Goal: Answer question/provide support: Share knowledge or assist other users

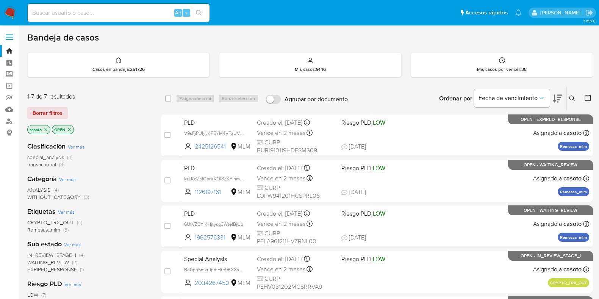
click at [575, 95] on button at bounding box center [573, 98] width 12 height 9
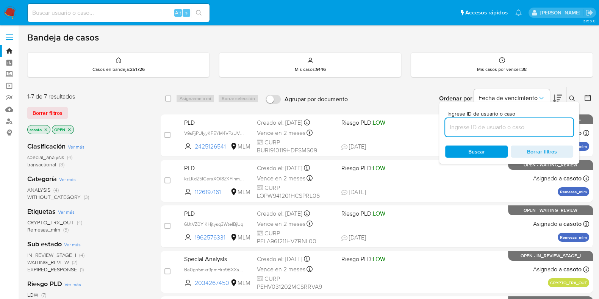
click at [508, 127] on input at bounding box center [509, 127] width 128 height 10
type input "2454256364"
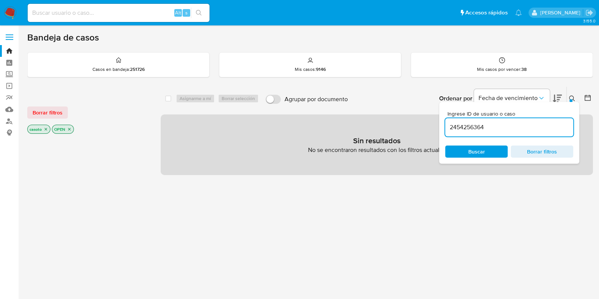
click at [572, 100] on icon at bounding box center [572, 98] width 6 height 6
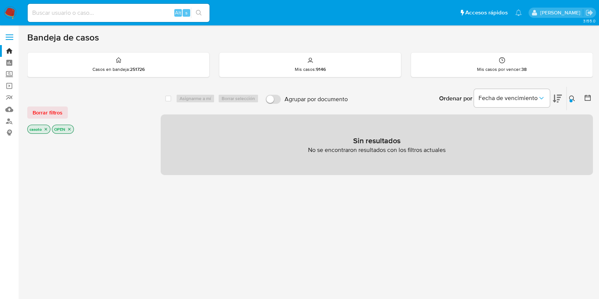
click at [48, 130] on p "casoto" at bounding box center [39, 129] width 22 height 8
click at [47, 128] on icon "close-filter" at bounding box center [46, 129] width 5 height 5
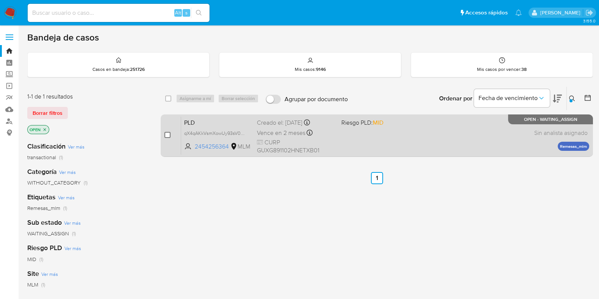
click at [168, 135] on input "checkbox" at bounding box center [167, 135] width 6 height 6
checkbox input "true"
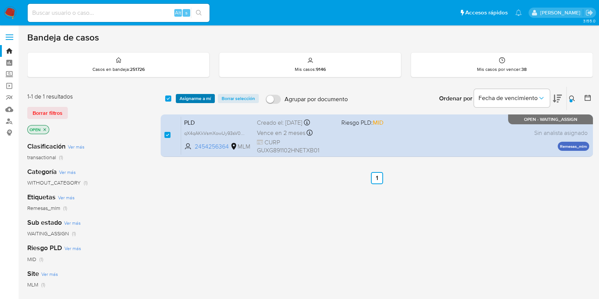
click at [188, 102] on span "Asignarme a mí" at bounding box center [195, 99] width 31 height 8
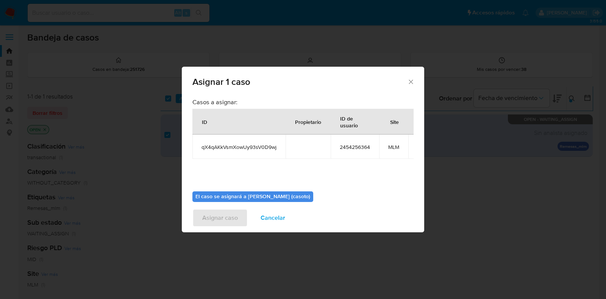
scroll to position [46, 0]
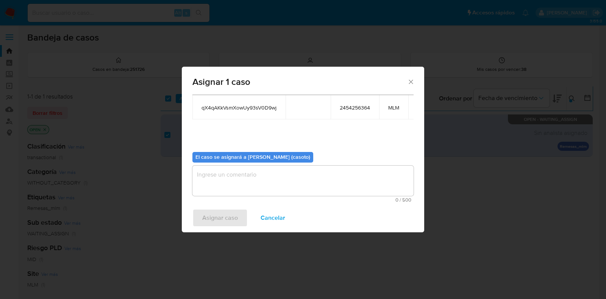
click at [283, 180] on textarea "assign-modal" at bounding box center [302, 181] width 221 height 30
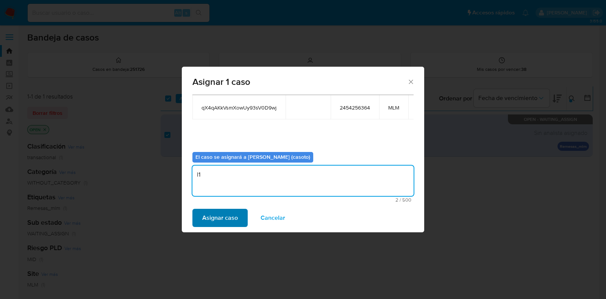
type textarea "l1"
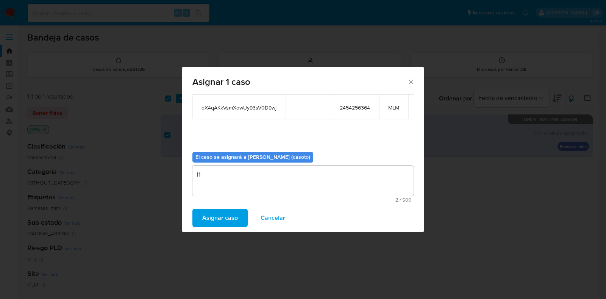
click at [222, 214] on span "Asignar caso" at bounding box center [220, 217] width 36 height 17
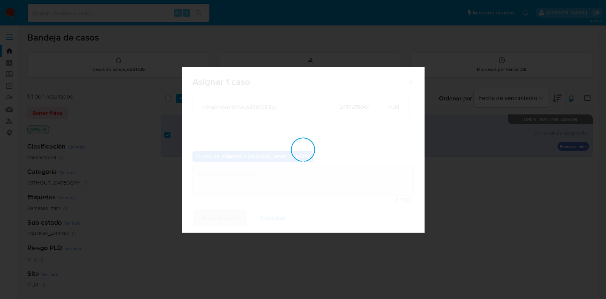
checkbox input "false"
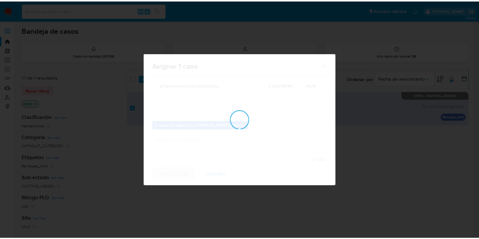
scroll to position [45, 0]
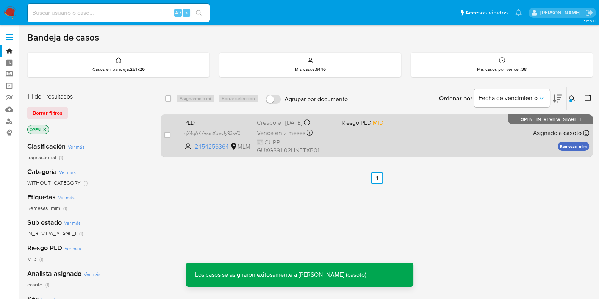
click at [459, 152] on div "PLD qX4qAKkVsmXowUy93sV0D9wj 2454256364 MLM Riesgo PLD: MID Creado el: 12/08/20…" at bounding box center [385, 135] width 408 height 38
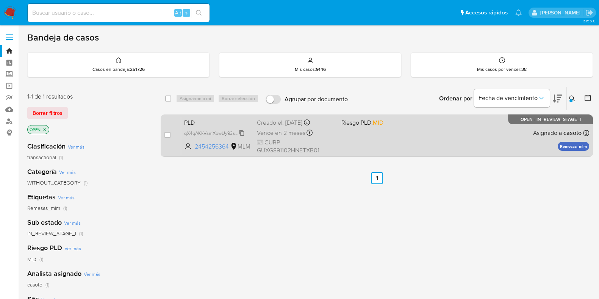
click at [242, 133] on span "qX4qAKkVsmXowUy93sV0D9wj" at bounding box center [217, 132] width 67 height 8
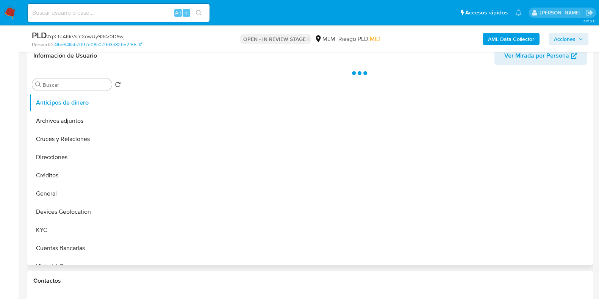
scroll to position [142, 0]
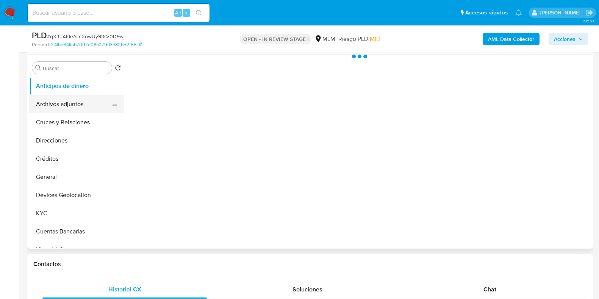
click at [68, 105] on button "Archivos adjuntos" at bounding box center [73, 104] width 89 height 18
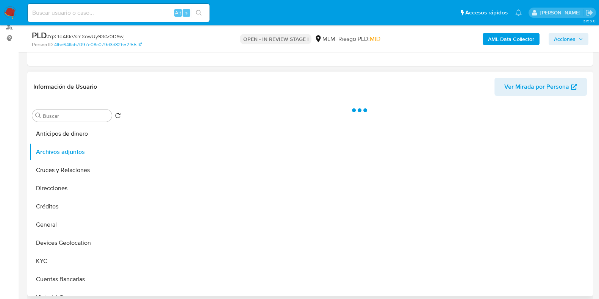
select select "10"
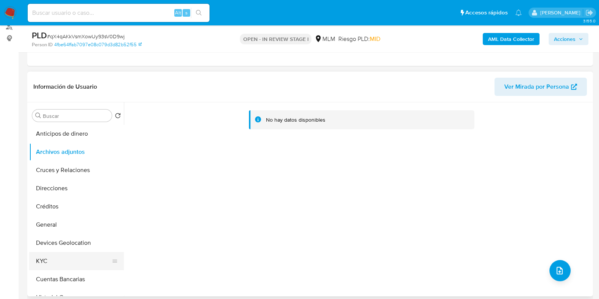
click at [62, 255] on button "KYC" at bounding box center [73, 261] width 89 height 18
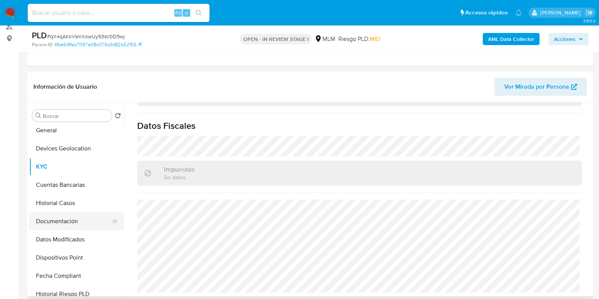
click at [52, 215] on button "Documentación" at bounding box center [73, 221] width 89 height 18
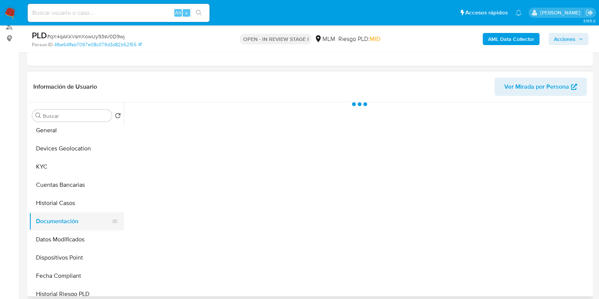
scroll to position [0, 0]
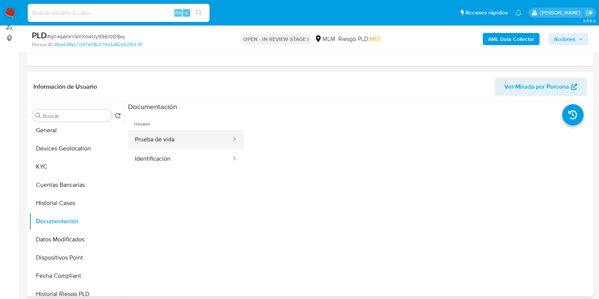
click at [169, 136] on button "Prueba de vida" at bounding box center [180, 139] width 104 height 19
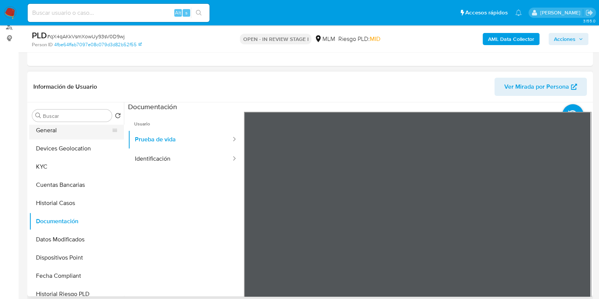
click at [57, 130] on button "General" at bounding box center [73, 130] width 89 height 18
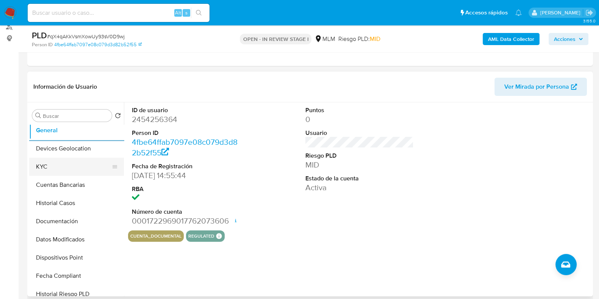
click at [70, 167] on button "KYC" at bounding box center [73, 167] width 89 height 18
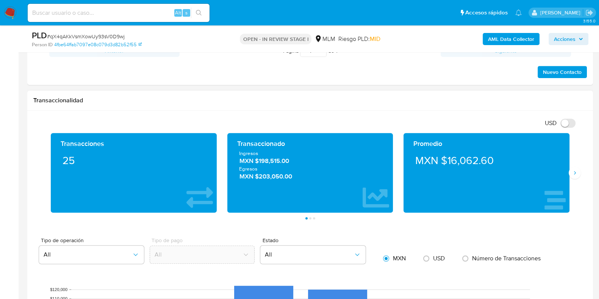
scroll to position [521, 0]
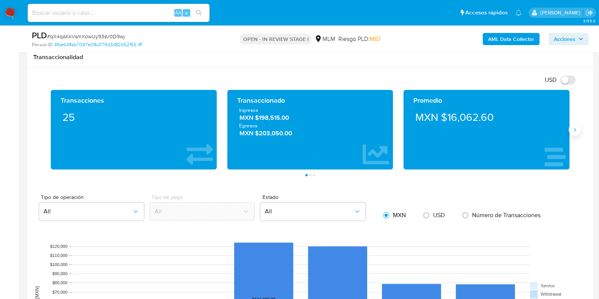
click at [570, 132] on button "Siguiente" at bounding box center [575, 129] width 12 height 12
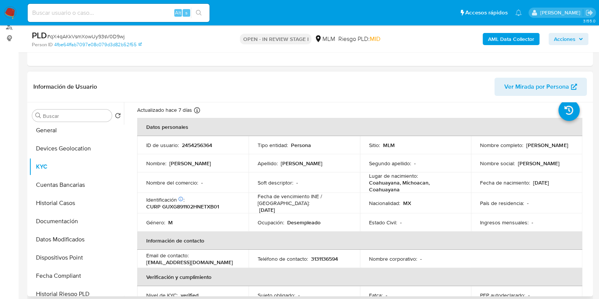
scroll to position [0, 0]
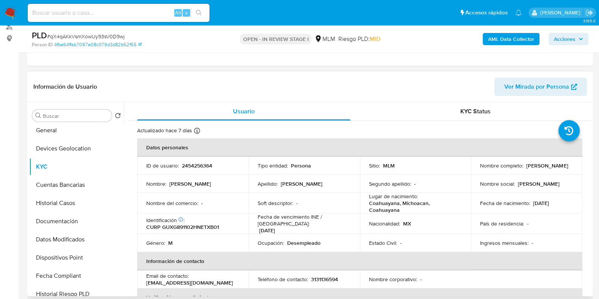
drag, startPoint x: 532, startPoint y: 170, endPoint x: 478, endPoint y: 171, distance: 54.2
click at [480, 169] on div "Nombre completo : Gabriel Eric Gutierrez" at bounding box center [526, 165] width 93 height 7
click at [64, 146] on button "Devices Geolocation" at bounding box center [73, 148] width 89 height 18
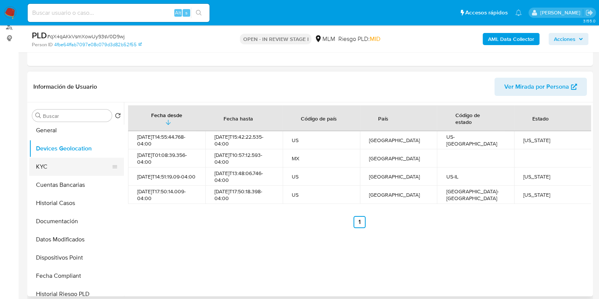
click at [44, 168] on button "KYC" at bounding box center [73, 167] width 89 height 18
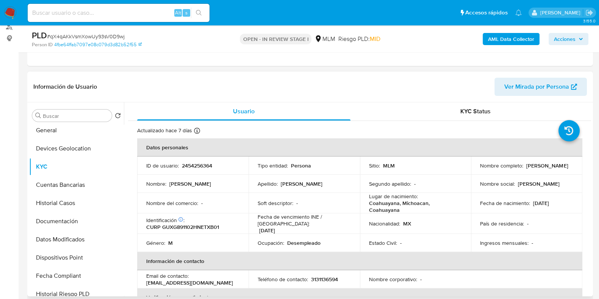
drag, startPoint x: 537, startPoint y: 172, endPoint x: 478, endPoint y: 170, distance: 59.5
click at [478, 170] on td "Nombre completo : Gabriel Eric Gutierrez" at bounding box center [526, 165] width 111 height 18
copy p "Gabriel Eric Gutierrez"
drag, startPoint x: 236, startPoint y: 276, endPoint x: 192, endPoint y: 279, distance: 43.7
click at [192, 279] on div "Email de contacto : gabe@gtzflc.com" at bounding box center [192, 279] width 93 height 14
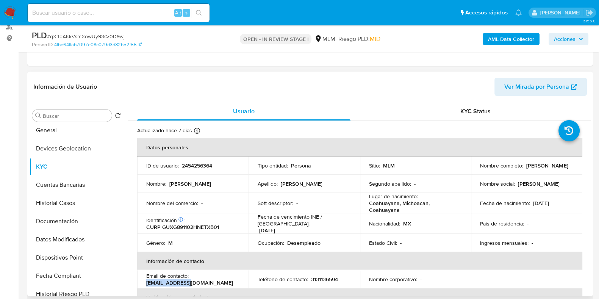
copy p "gabe@gtzflc.com"
drag, startPoint x: 526, startPoint y: 167, endPoint x: 490, endPoint y: 173, distance: 36.8
click at [526, 169] on p "Gabriel Eric Gutierrez" at bounding box center [547, 165] width 42 height 7
click at [539, 167] on div "Nombre completo : Gabriel Eric Gutierrez" at bounding box center [526, 165] width 93 height 7
drag, startPoint x: 537, startPoint y: 168, endPoint x: 477, endPoint y: 169, distance: 59.9
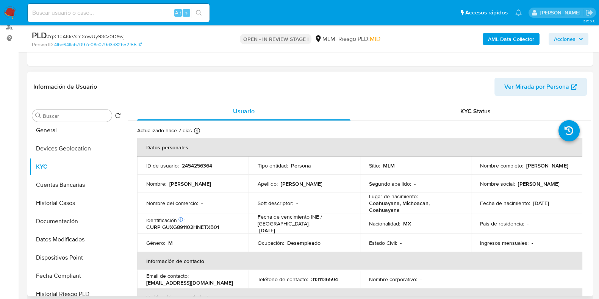
click at [480, 169] on div "Nombre completo : Gabriel Eric Gutierrez" at bounding box center [526, 165] width 93 height 7
copy p "Gabriel Eric Gutierrez"
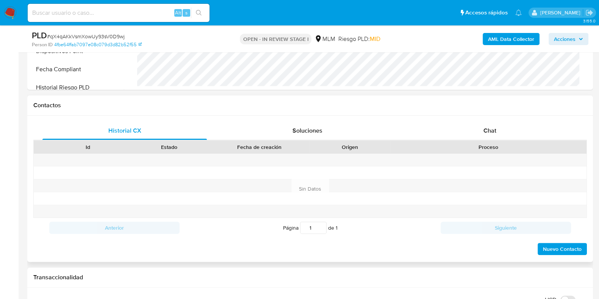
scroll to position [378, 0]
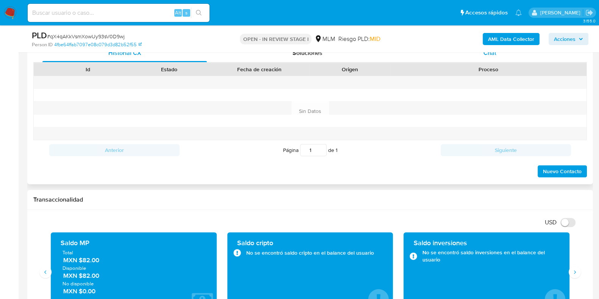
click at [494, 57] on div "Chat" at bounding box center [490, 53] width 164 height 18
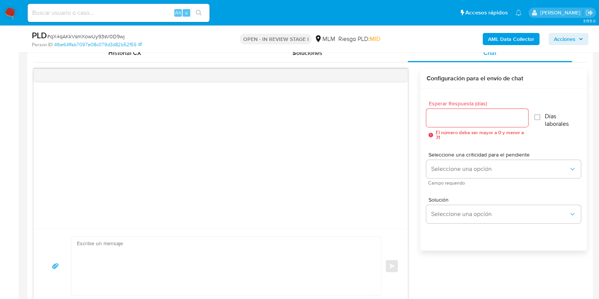
click at [443, 113] on input "Esperar Respuesta (días)" at bounding box center [477, 118] width 102 height 10
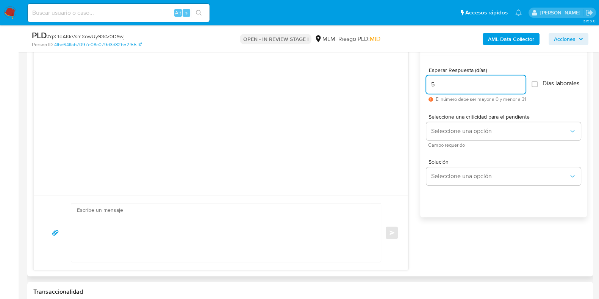
scroll to position [426, 0]
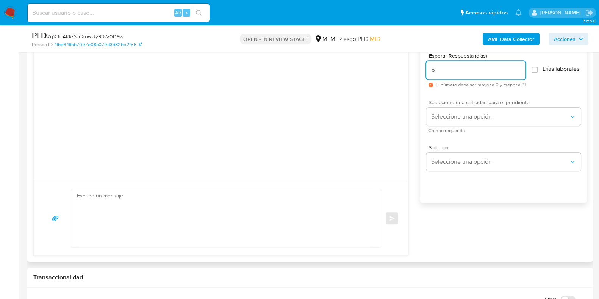
type input "5"
click at [447, 111] on div "Seleccione una criticidad para el pendiente Seleccione una opción Campo requeri…" at bounding box center [503, 116] width 155 height 33
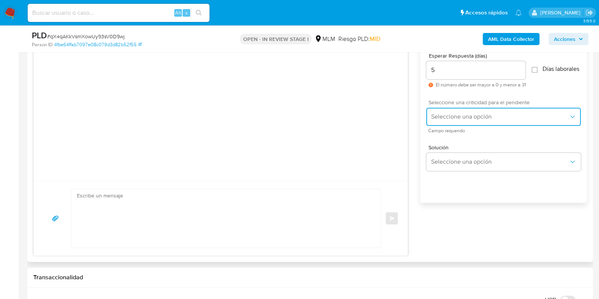
click at [448, 120] on span "Seleccione una opción" at bounding box center [500, 117] width 138 height 8
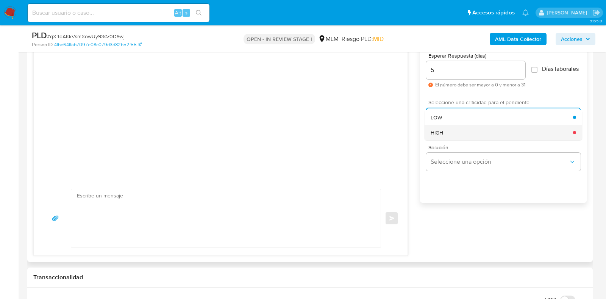
click at [448, 140] on div "HIGH" at bounding box center [502, 132] width 142 height 15
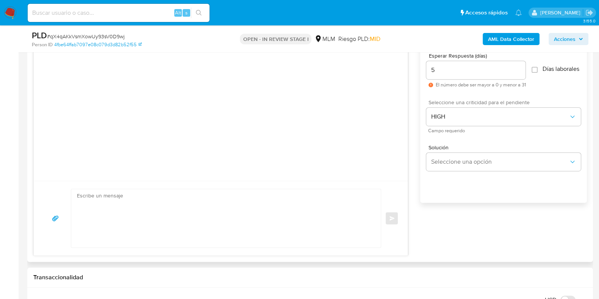
click at [244, 227] on textarea at bounding box center [224, 218] width 294 height 58
paste textarea "Apreciable cliente: Te comentamos que debemos llevar a cabo un proceso de verif…"
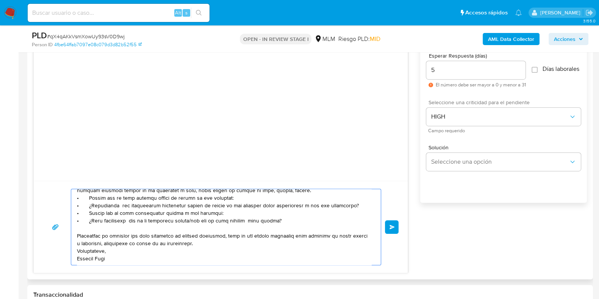
scroll to position [0, 0]
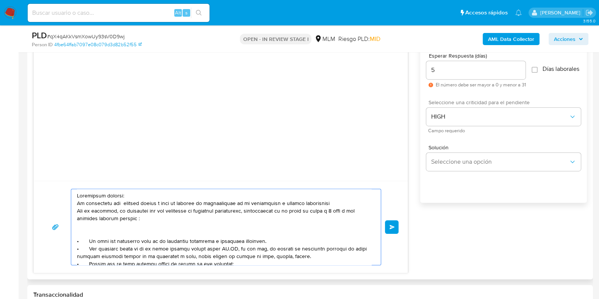
click at [288, 205] on textarea at bounding box center [224, 227] width 294 height 76
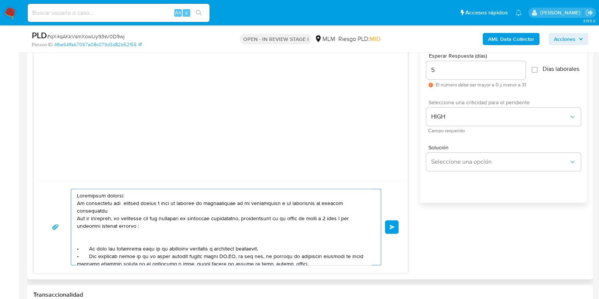
scroll to position [47, 0]
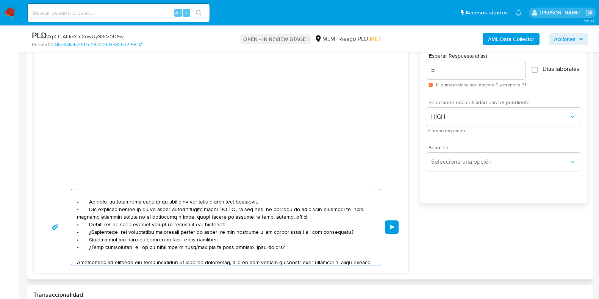
drag, startPoint x: 134, startPoint y: 209, endPoint x: 320, endPoint y: 214, distance: 185.7
click at [320, 214] on textarea at bounding box center [224, 227] width 294 height 76
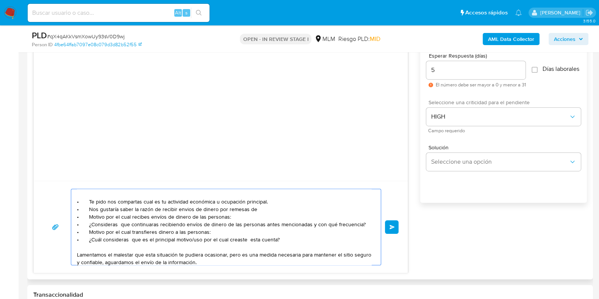
type textarea "Apreciable cliente: Te comentamos que debemos llevar a cabo un proceso de verif…"
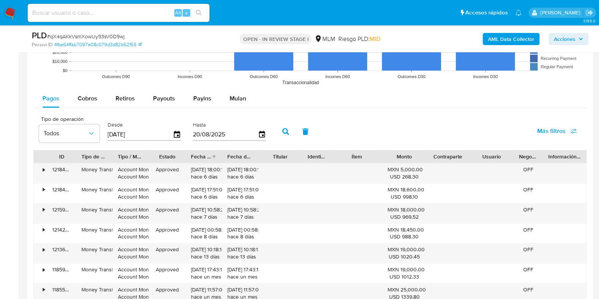
scroll to position [947, 0]
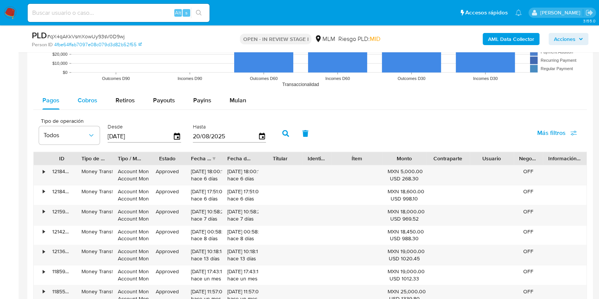
click at [96, 107] on div "Cobros" at bounding box center [88, 100] width 20 height 18
select select "10"
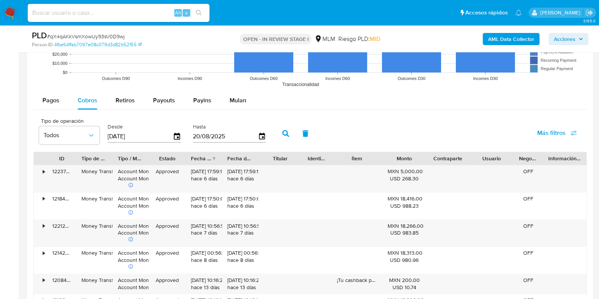
click at [54, 111] on div "Pagos Cobros Retiros Payouts Payins Mulan Tipo de operación Todos Desde 23/05/2…" at bounding box center [309, 270] width 553 height 359
click at [53, 104] on span "Pagos" at bounding box center [50, 100] width 17 height 9
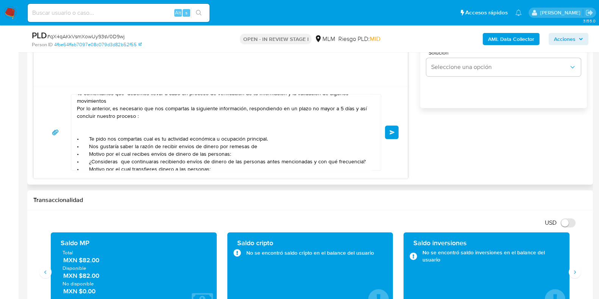
scroll to position [0, 0]
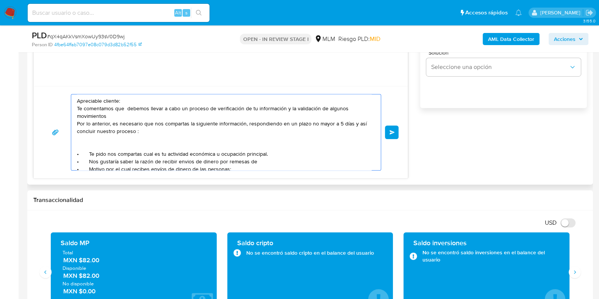
click at [257, 161] on textarea "Apreciable cliente: Te comentamos que debemos llevar a cabo un proceso de verif…" at bounding box center [224, 132] width 294 height 76
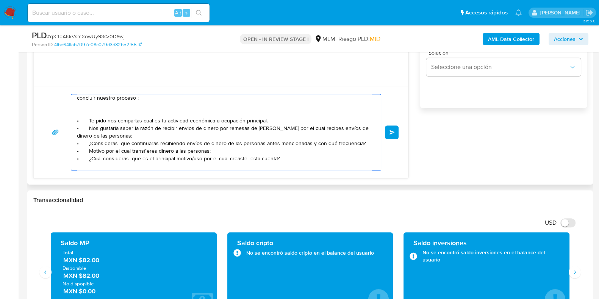
scroll to position [47, 0]
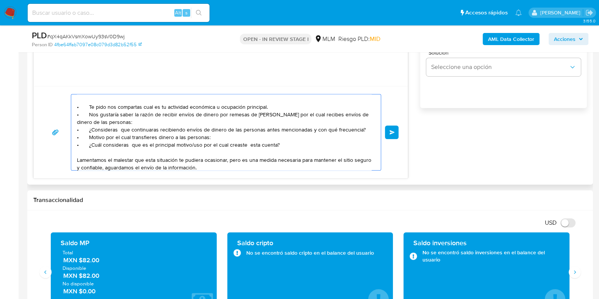
drag, startPoint x: 279, startPoint y: 142, endPoint x: 130, endPoint y: 122, distance: 150.6
click at [130, 122] on textarea "Apreciable cliente: Te comentamos que debemos llevar a cabo un proceso de verif…" at bounding box center [224, 132] width 294 height 76
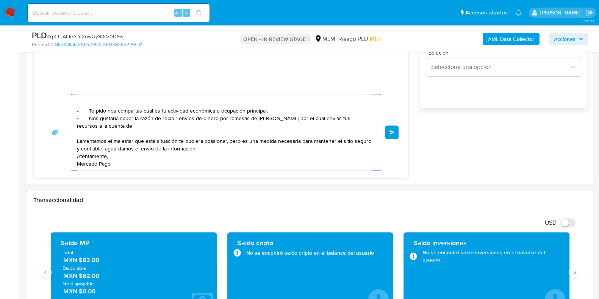
paste textarea "Adan Valdez Vargas"
click at [104, 122] on textarea "Apreciable cliente: Te comentamos que debemos llevar a cabo un proceso de verif…" at bounding box center [224, 132] width 294 height 76
click at [262, 122] on textarea "Apreciable cliente: Te comentamos que debemos llevar a cabo un proceso de verif…" at bounding box center [224, 132] width 294 height 76
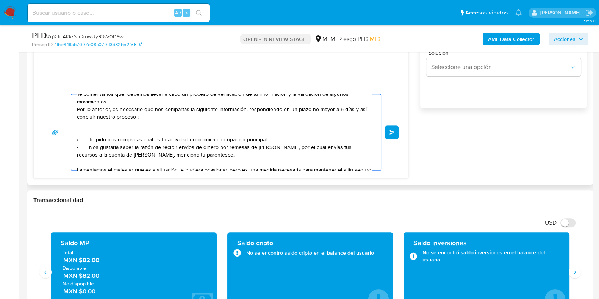
scroll to position [0, 0]
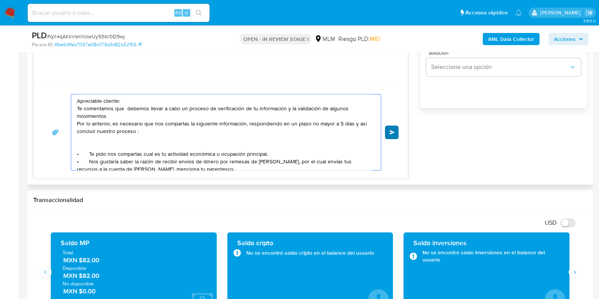
type textarea "Apreciable cliente: Te comentamos que debemos llevar a cabo un proceso de verif…"
click at [389, 134] on button "Enviar" at bounding box center [392, 132] width 14 height 14
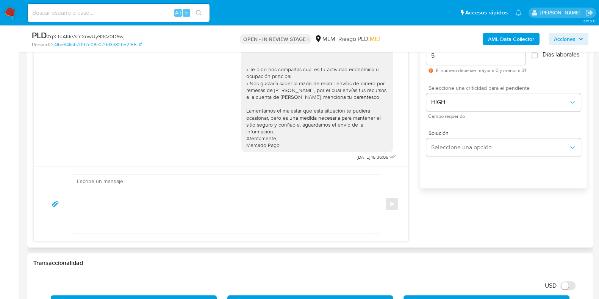
scroll to position [331, 0]
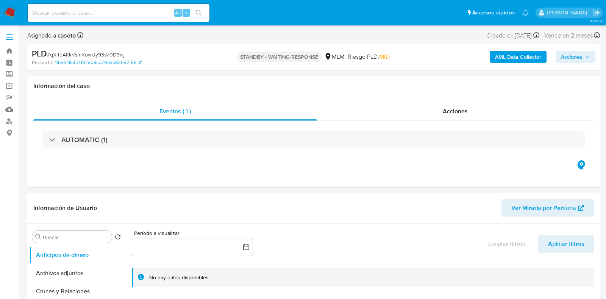
select select "10"
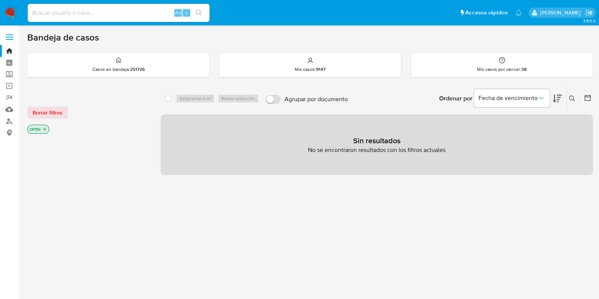
click at [571, 98] on icon at bounding box center [572, 98] width 6 height 6
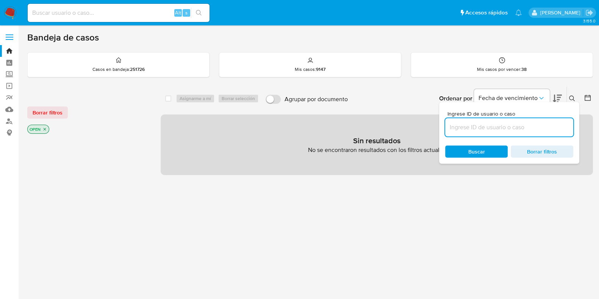
click at [519, 127] on input at bounding box center [509, 127] width 128 height 10
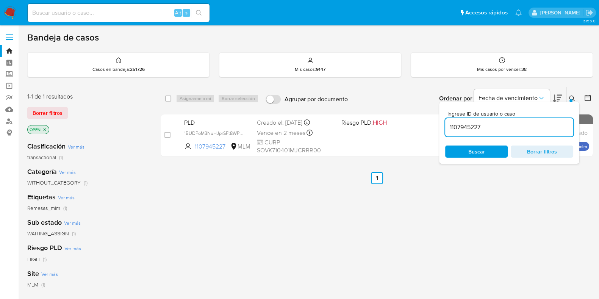
click at [568, 97] on button at bounding box center [573, 98] width 12 height 9
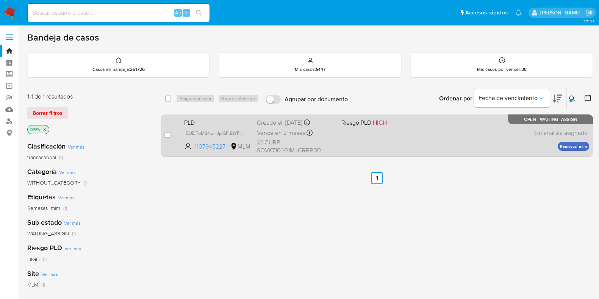
click at [470, 143] on div "PLD 1BUDPoM3NuHJprSFt8WPKSmp 1107945227 MLM Riesgo PLD: HIGH Creado el: 12/08/2…" at bounding box center [385, 135] width 408 height 38
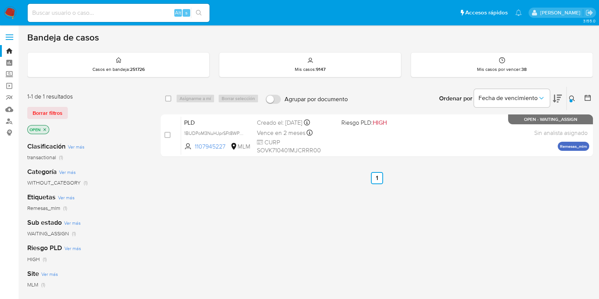
click at [569, 97] on icon at bounding box center [572, 98] width 6 height 6
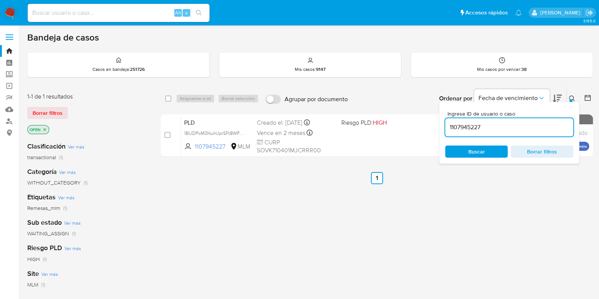
click at [515, 127] on input "1107945227" at bounding box center [509, 127] width 128 height 10
type input "657726335"
click at [573, 102] on div "Ingrese ID de usuario o caso 657726335 Buscar Borrar filtros" at bounding box center [509, 133] width 140 height 62
click at [572, 95] on icon at bounding box center [572, 98] width 6 height 6
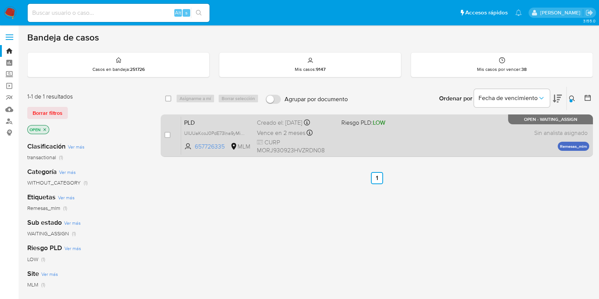
click at [455, 135] on div "PLD UIUUaKcoJ0PdE73Ina9yMiOj 657726335 MLM Riesgo PLD: LOW Creado el: 12/08/202…" at bounding box center [385, 135] width 408 height 38
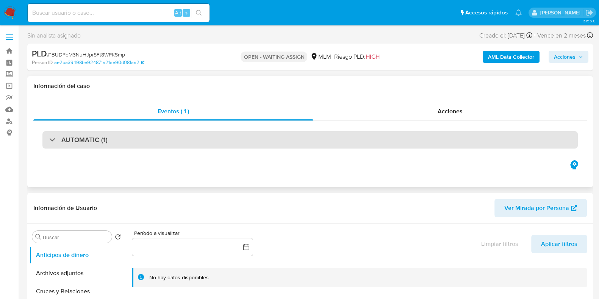
select select "10"
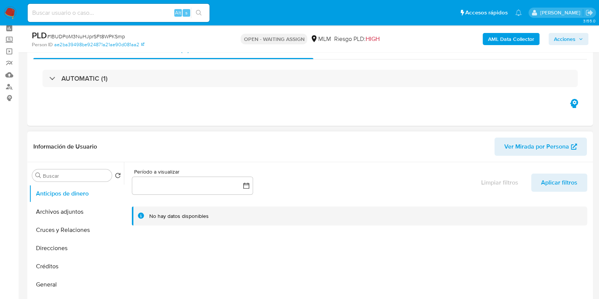
scroll to position [47, 0]
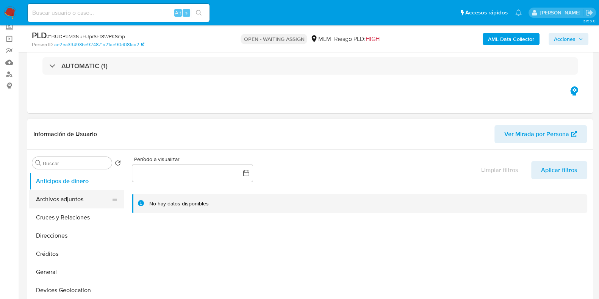
click at [39, 202] on button "Archivos adjuntos" at bounding box center [73, 199] width 89 height 18
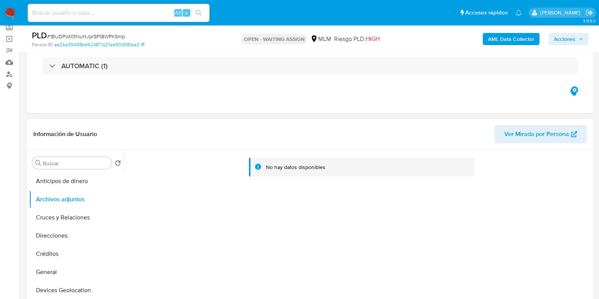
scroll to position [94, 0]
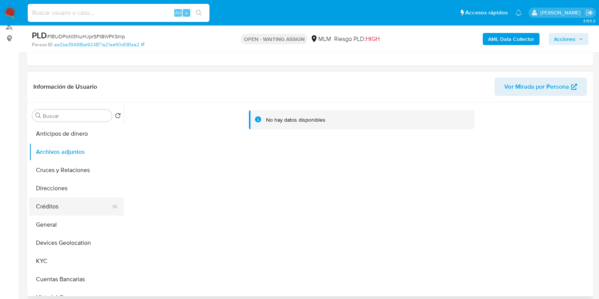
click at [59, 207] on button "Créditos" at bounding box center [73, 206] width 89 height 18
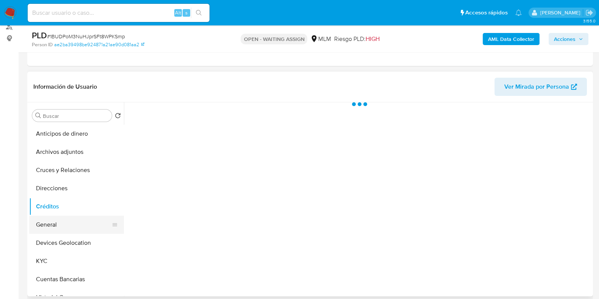
click at [48, 220] on button "General" at bounding box center [73, 225] width 89 height 18
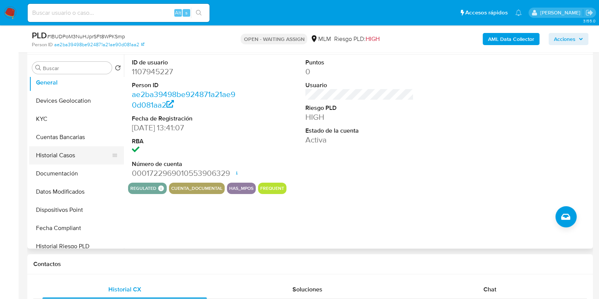
click at [61, 153] on button "Historial Casos" at bounding box center [73, 155] width 89 height 18
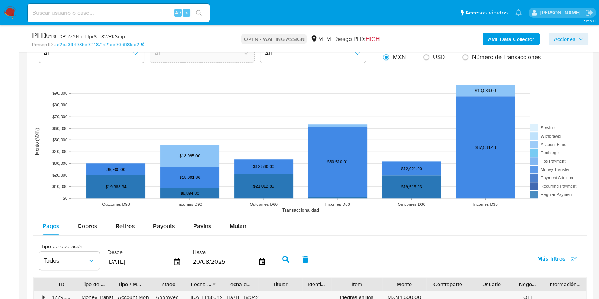
scroll to position [662, 0]
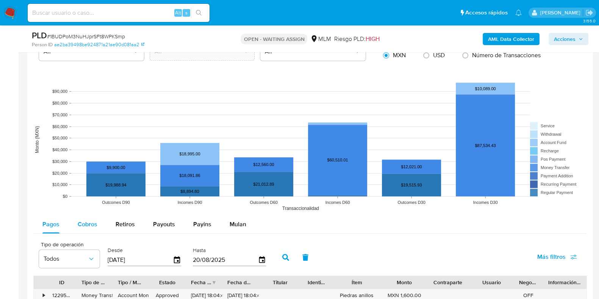
click at [82, 228] on div "Cobros" at bounding box center [88, 224] width 20 height 18
select select "10"
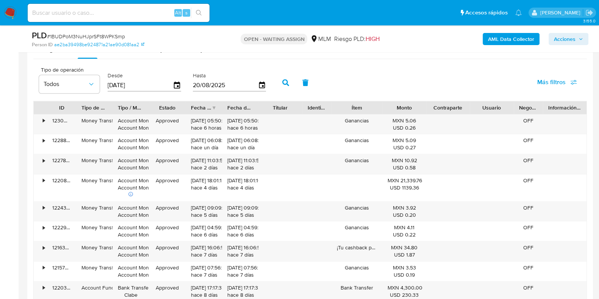
scroll to position [923, 0]
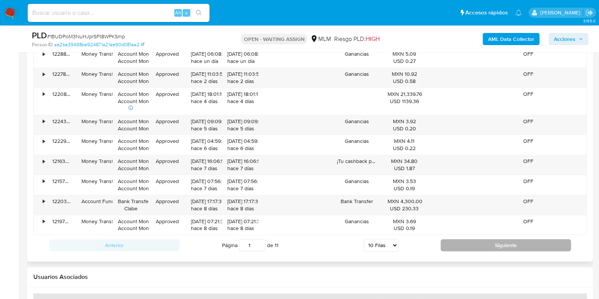
click at [452, 247] on button "Siguiente" at bounding box center [506, 245] width 130 height 12
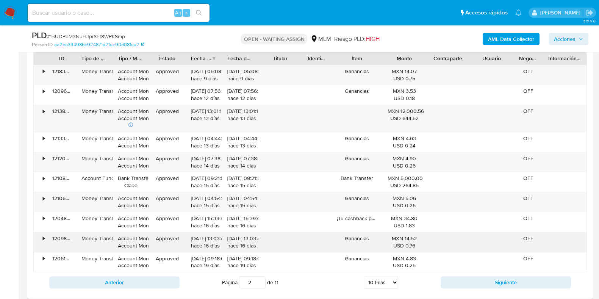
scroll to position [829, 0]
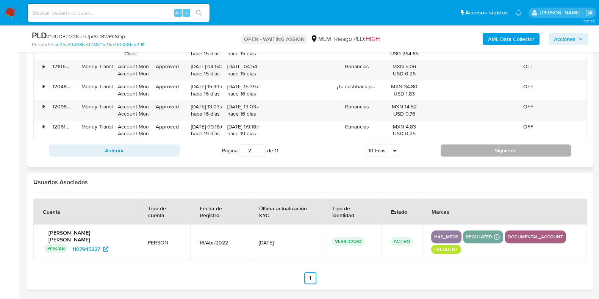
click at [488, 150] on button "Siguiente" at bounding box center [506, 150] width 130 height 12
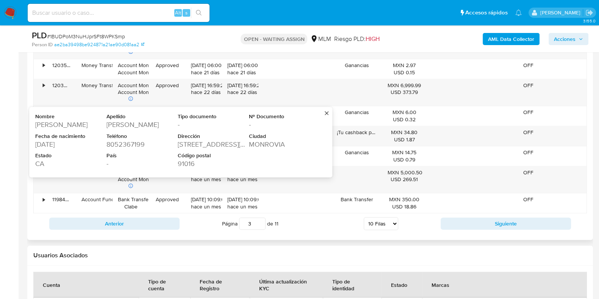
scroll to position [971, 0]
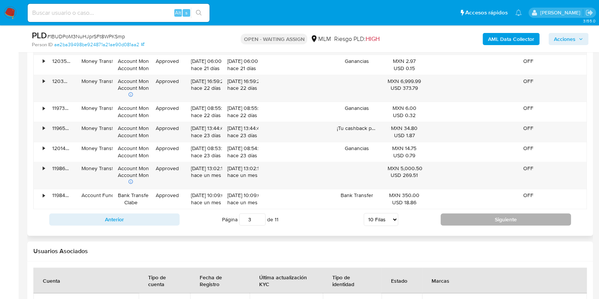
click at [464, 220] on button "Siguiente" at bounding box center [506, 219] width 130 height 12
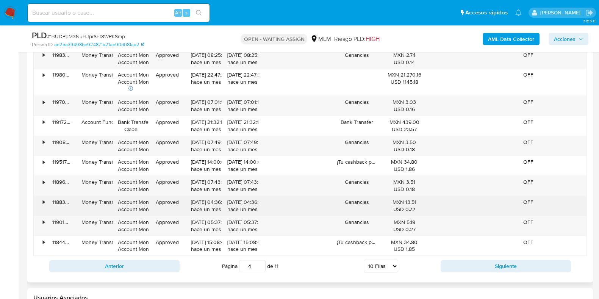
scroll to position [923, 0]
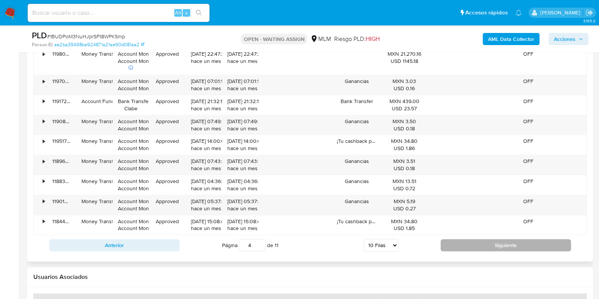
click at [496, 241] on button "Siguiente" at bounding box center [506, 245] width 130 height 12
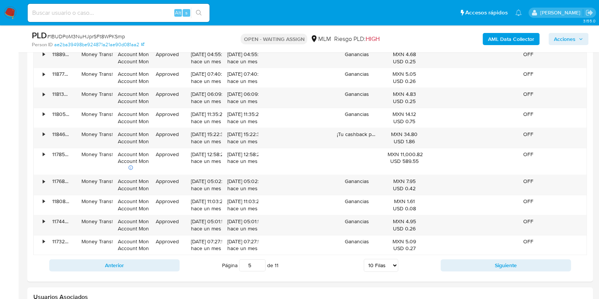
scroll to position [971, 0]
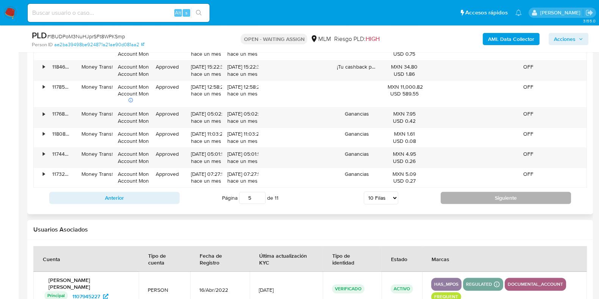
click at [456, 197] on button "Siguiente" at bounding box center [506, 198] width 130 height 12
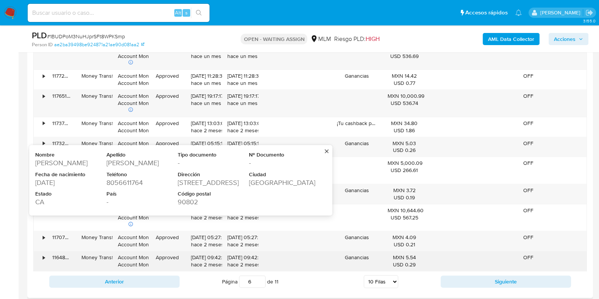
scroll to position [923, 0]
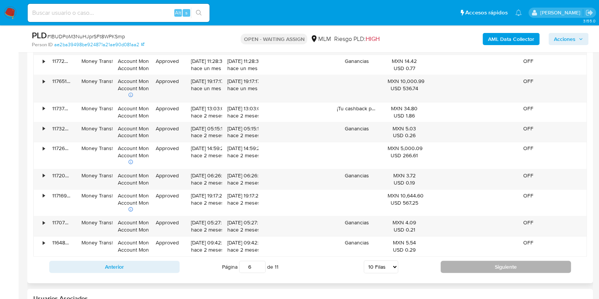
click at [476, 263] on button "Siguiente" at bounding box center [506, 267] width 130 height 12
type input "7"
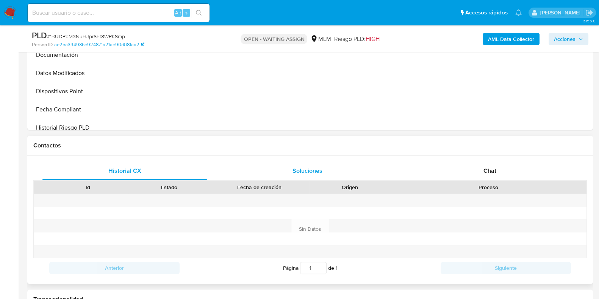
scroll to position [119, 0]
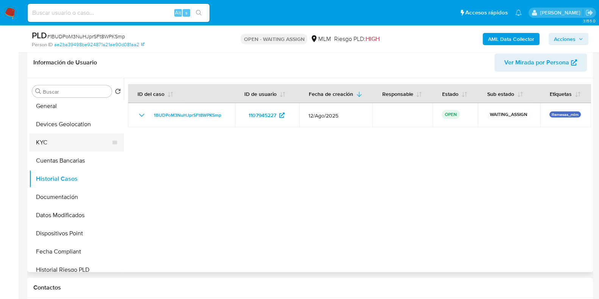
click at [69, 149] on button "KYC" at bounding box center [73, 142] width 89 height 18
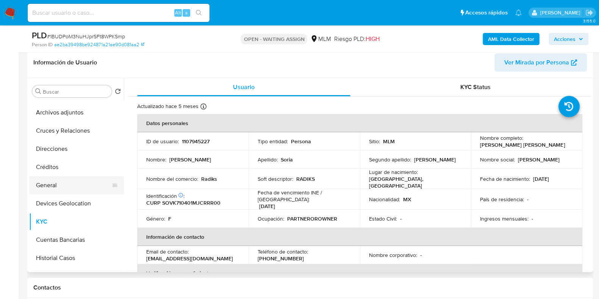
scroll to position [0, 0]
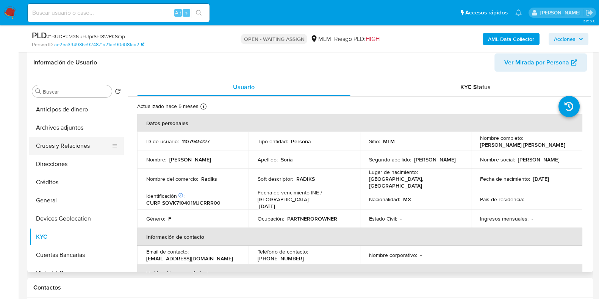
click at [72, 149] on button "Cruces y Relaciones" at bounding box center [73, 146] width 89 height 18
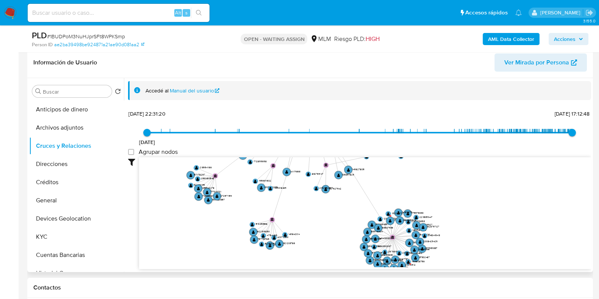
drag, startPoint x: 458, startPoint y: 250, endPoint x: 481, endPoint y: 184, distance: 69.8
click at [481, 184] on icon "phone-e984e40f319e1e78e0c6a3cba2b23970  user-1107945227  1107945227 person-ae…" at bounding box center [365, 212] width 452 height 110
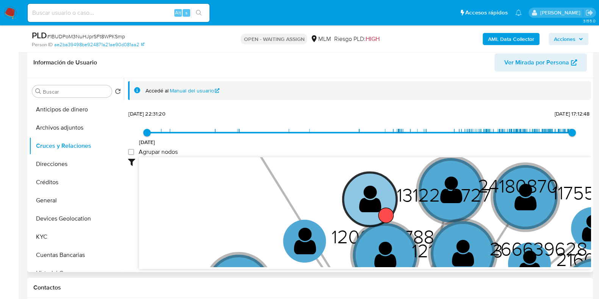
click at [373, 207] on text "" at bounding box center [370, 198] width 22 height 31
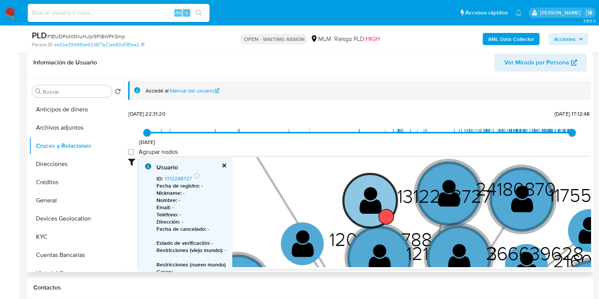
click at [358, 205] on circle at bounding box center [369, 200] width 53 height 53
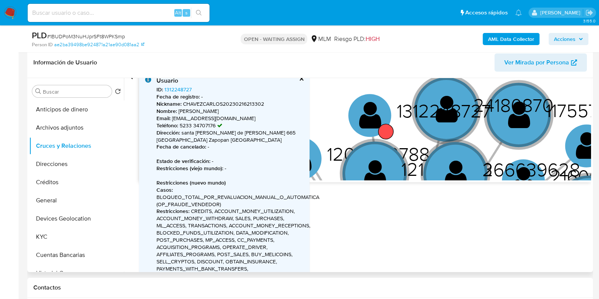
scroll to position [94, 0]
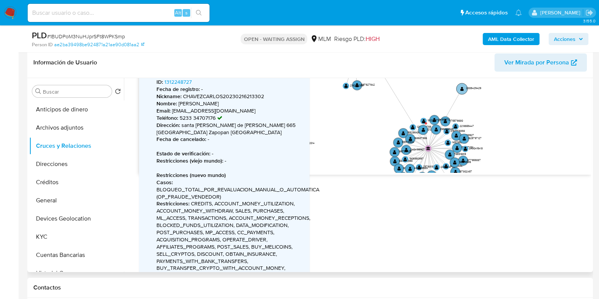
drag, startPoint x: 480, startPoint y: 151, endPoint x: 481, endPoint y: 86, distance: 64.8
click at [481, 86] on text "2008429429" at bounding box center [473, 88] width 15 height 4
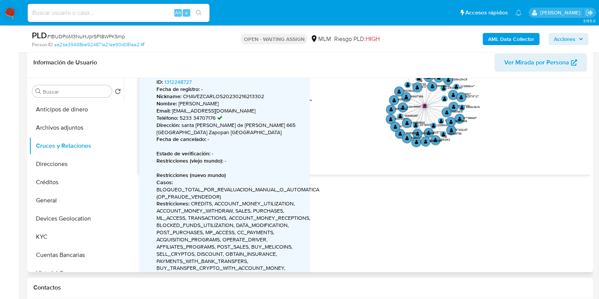
drag, startPoint x: 511, startPoint y: 97, endPoint x: 508, endPoint y: 108, distance: 11.3
click at [508, 108] on icon "phone-e984e40f319e1e78e0c6a3cba2b23970  user-1107945227  1107945227 person-ae…" at bounding box center [365, 118] width 452 height 110
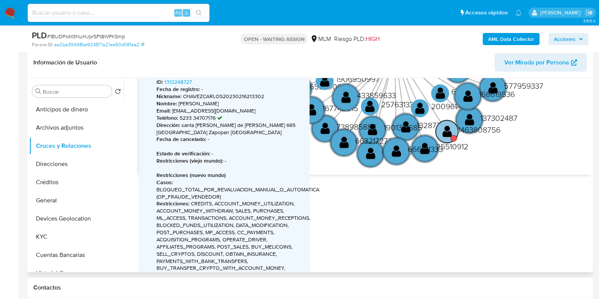
click at [444, 137] on text "" at bounding box center [446, 131] width 9 height 13
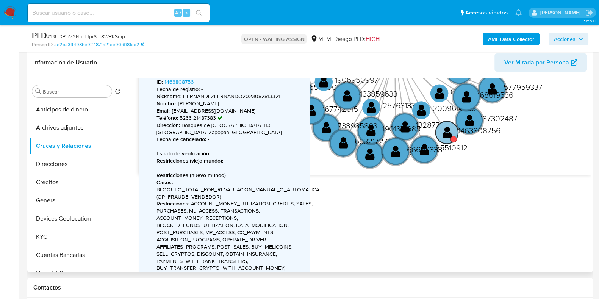
click at [452, 136] on circle at bounding box center [453, 139] width 6 height 6
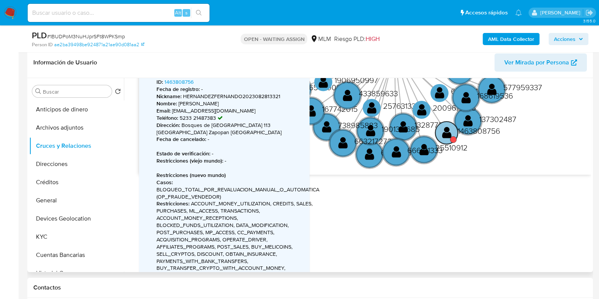
click at [452, 135] on circle at bounding box center [446, 132] width 22 height 22
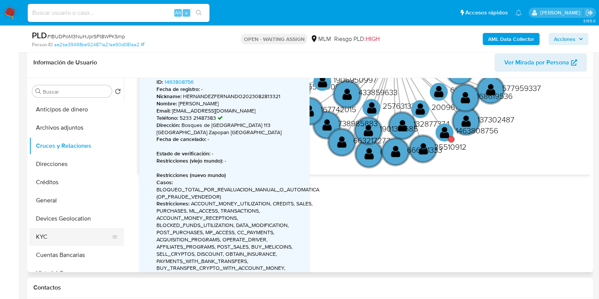
click at [61, 232] on button "KYC" at bounding box center [73, 237] width 89 height 18
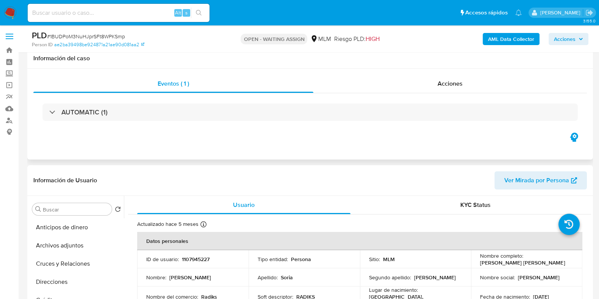
scroll to position [0, 0]
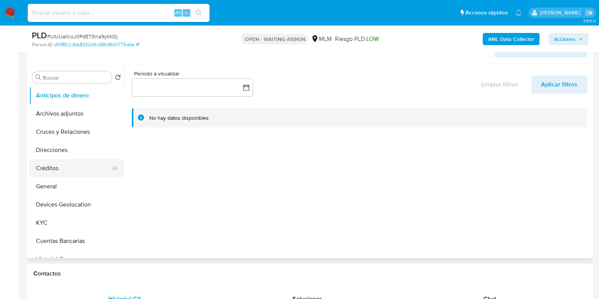
scroll to position [94, 0]
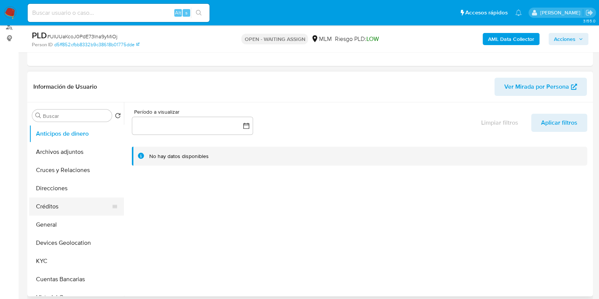
select select "10"
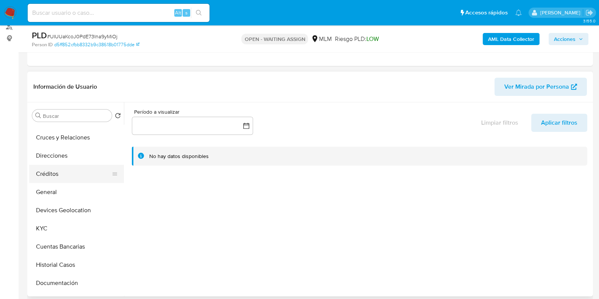
scroll to position [47, 0]
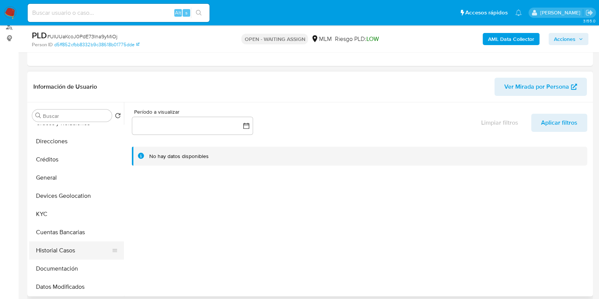
click at [58, 244] on button "Historial Casos" at bounding box center [73, 250] width 89 height 18
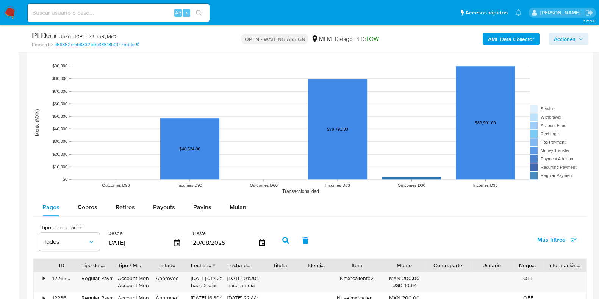
scroll to position [710, 0]
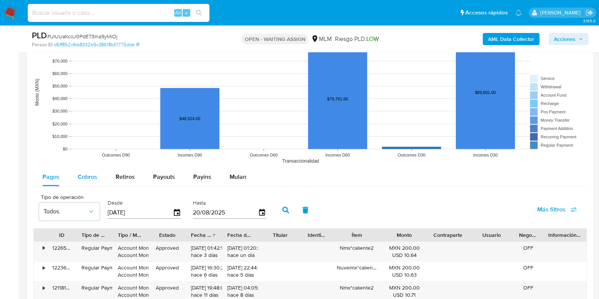
click at [84, 177] on span "Cobros" at bounding box center [88, 176] width 20 height 9
select select "10"
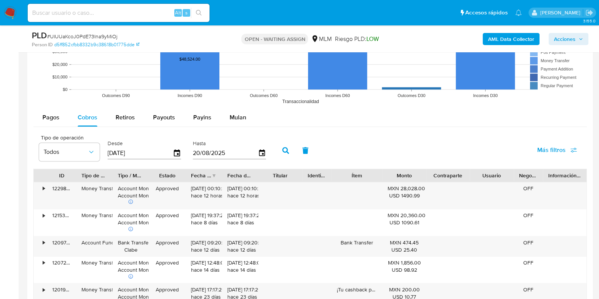
scroll to position [900, 0]
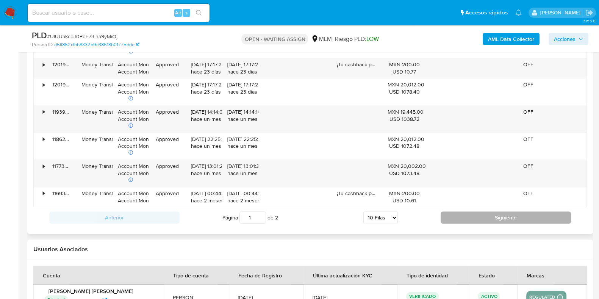
click at [492, 215] on button "Siguiente" at bounding box center [506, 217] width 130 height 12
type input "2"
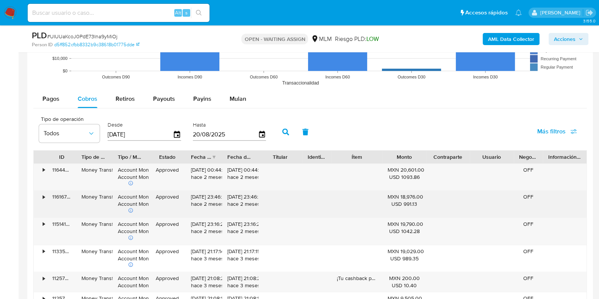
scroll to position [780, 0]
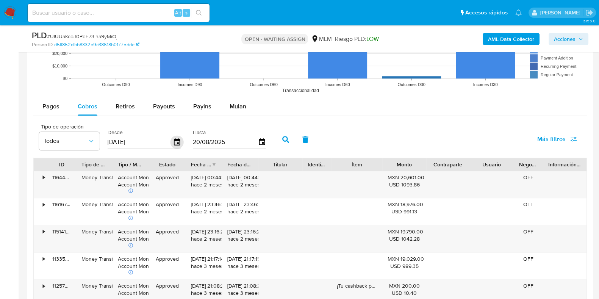
click at [174, 141] on icon "button" at bounding box center [177, 141] width 6 height 7
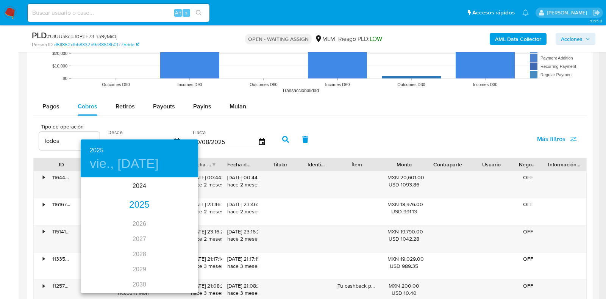
click at [136, 206] on div "2025" at bounding box center [139, 204] width 117 height 15
click at [98, 219] on div "abr." at bounding box center [100, 221] width 39 height 28
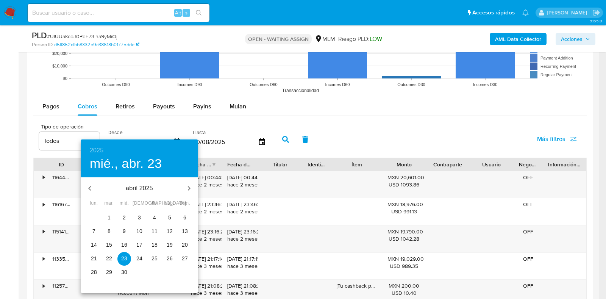
click at [110, 217] on p "1" at bounding box center [109, 218] width 3 height 8
type input "[DATE]"
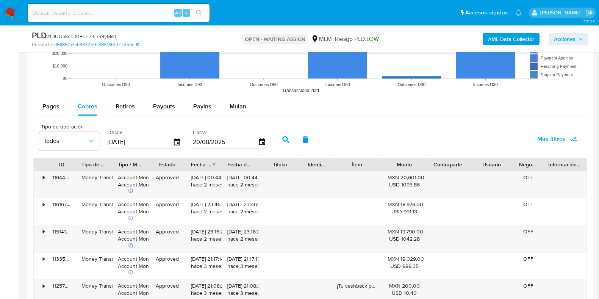
click at [284, 133] on button "button" at bounding box center [286, 139] width 20 height 18
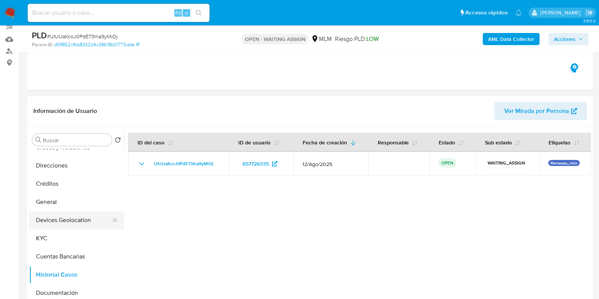
scroll to position [0, 0]
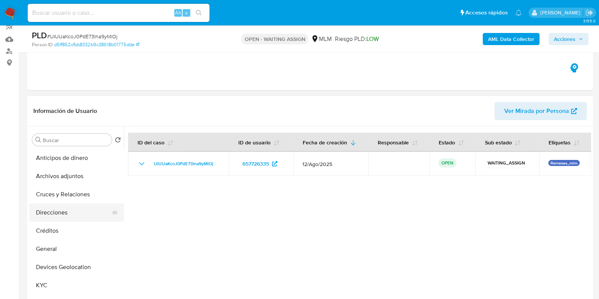
click at [58, 217] on button "Direcciones" at bounding box center [73, 212] width 89 height 18
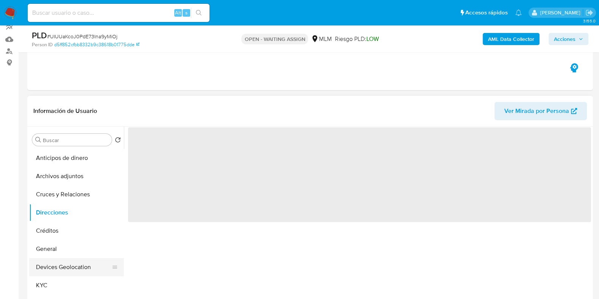
click at [71, 266] on button "Devices Geolocation" at bounding box center [73, 267] width 89 height 18
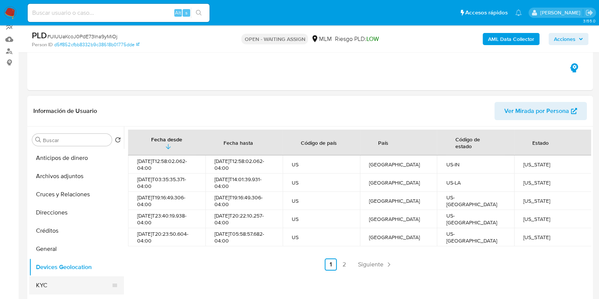
click at [78, 279] on button "KYC" at bounding box center [73, 285] width 89 height 18
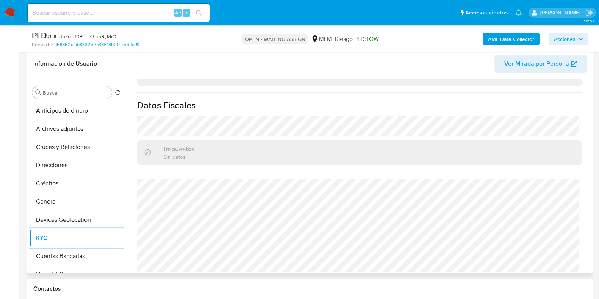
scroll to position [117, 0]
click at [51, 204] on button "General" at bounding box center [73, 201] width 89 height 18
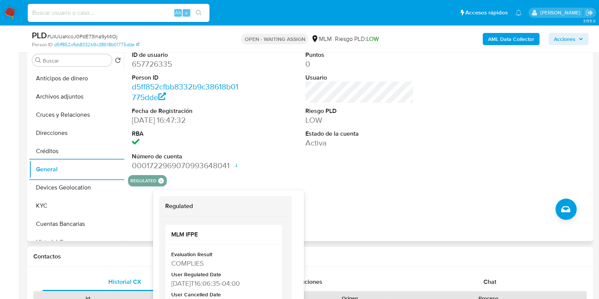
scroll to position [164, 0]
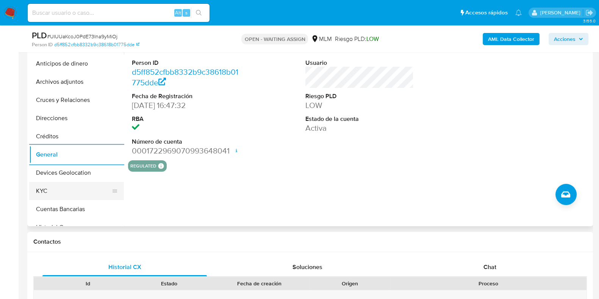
click at [70, 187] on button "KYC" at bounding box center [73, 191] width 89 height 18
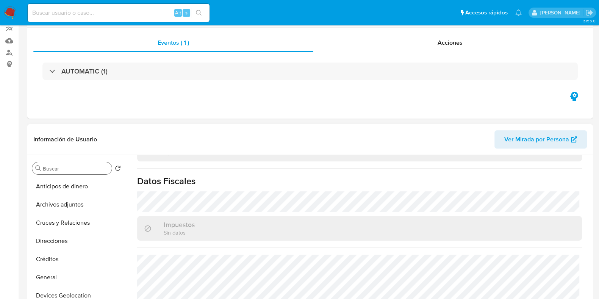
scroll to position [97, 0]
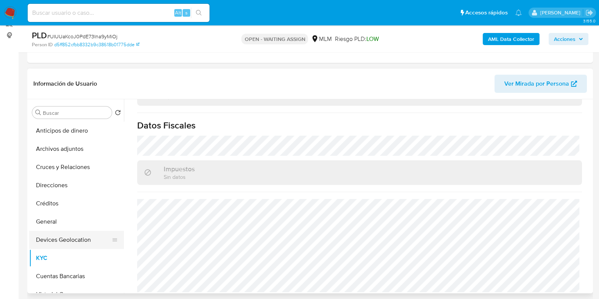
click at [62, 237] on button "Devices Geolocation" at bounding box center [73, 240] width 89 height 18
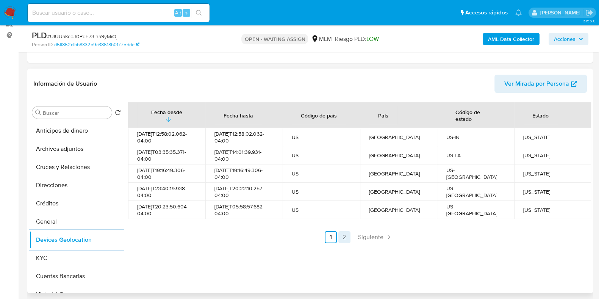
click at [340, 242] on link "2" at bounding box center [344, 237] width 12 height 12
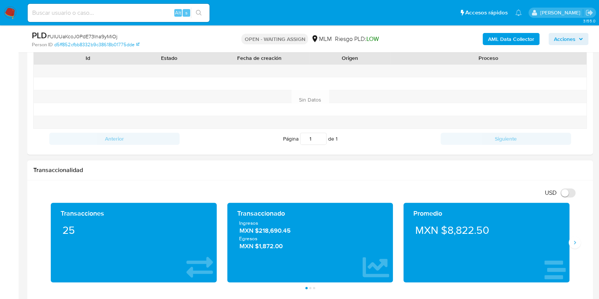
scroll to position [476, 0]
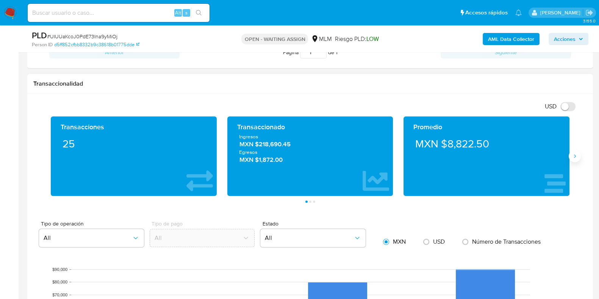
click at [575, 156] on icon "Siguiente" at bounding box center [575, 156] width 6 height 6
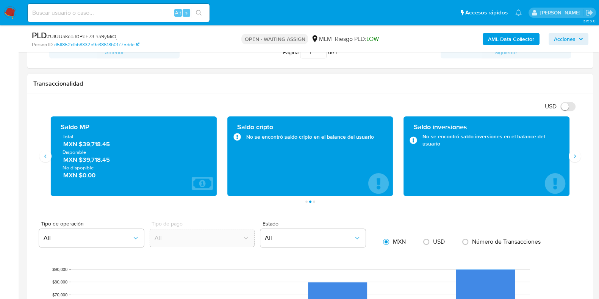
drag, startPoint x: 93, startPoint y: 139, endPoint x: 92, endPoint y: 144, distance: 5.4
click at [92, 142] on span "MXN $39,718.45" at bounding box center [134, 144] width 142 height 9
click at [92, 144] on span "MXN $39,718.45" at bounding box center [134, 144] width 142 height 9
